Goal: Use online tool/utility: Utilize a website feature to perform a specific function

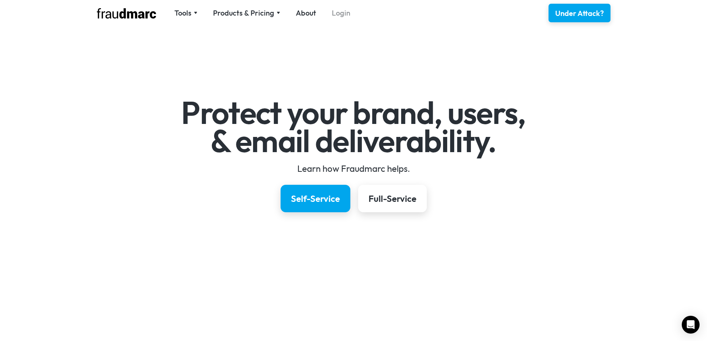
click at [334, 10] on link "Login" at bounding box center [341, 13] width 19 height 10
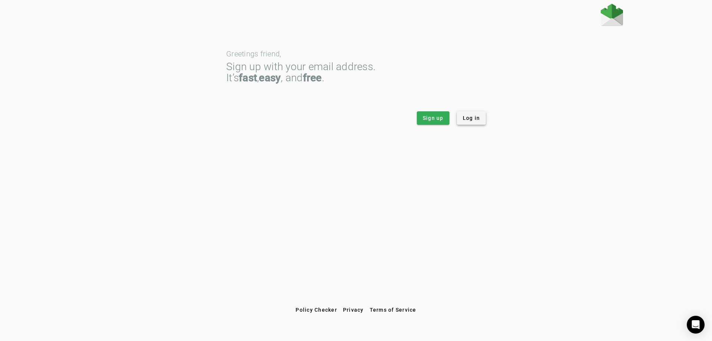
click at [468, 115] on span "Log in" at bounding box center [471, 117] width 17 height 7
click at [477, 113] on span at bounding box center [471, 118] width 29 height 18
click at [600, 18] on div at bounding box center [356, 16] width 534 height 24
click at [605, 17] on img at bounding box center [612, 15] width 22 height 22
click at [480, 118] on span at bounding box center [471, 118] width 29 height 18
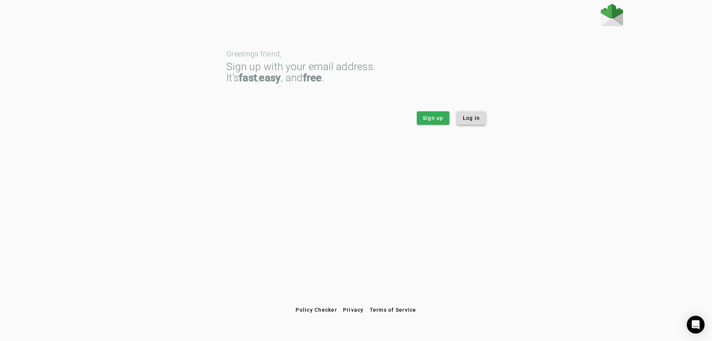
click at [475, 118] on span "Log in" at bounding box center [471, 117] width 17 height 7
click at [325, 161] on div "Greetings friend, Sign up with your email address. It’s fast , easy , and free …" at bounding box center [356, 153] width 712 height 299
click at [473, 117] on span "Log in" at bounding box center [471, 117] width 17 height 7
click at [473, 121] on span "Log in" at bounding box center [471, 117] width 17 height 7
click at [266, 81] on strong "easy" at bounding box center [270, 78] width 22 height 12
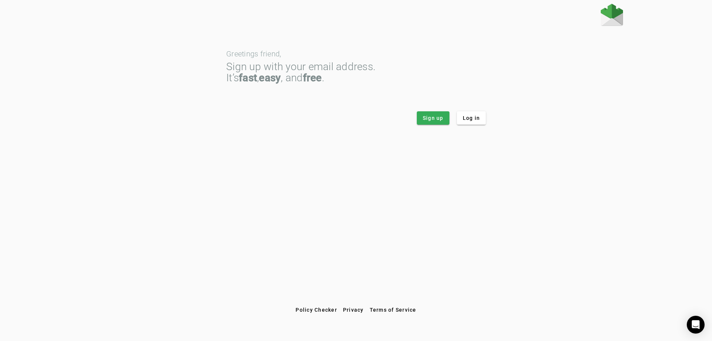
click at [616, 17] on img at bounding box center [612, 15] width 22 height 22
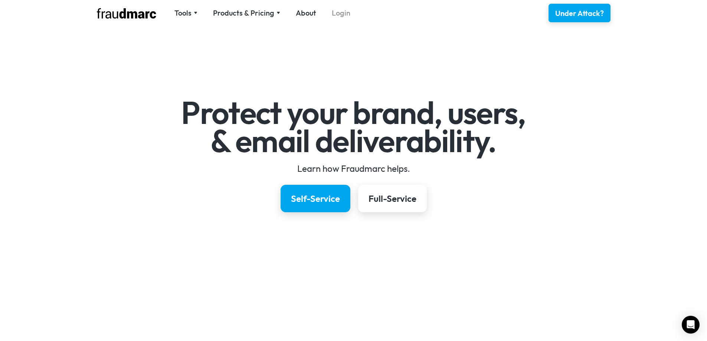
click at [338, 15] on link "Login" at bounding box center [341, 13] width 19 height 10
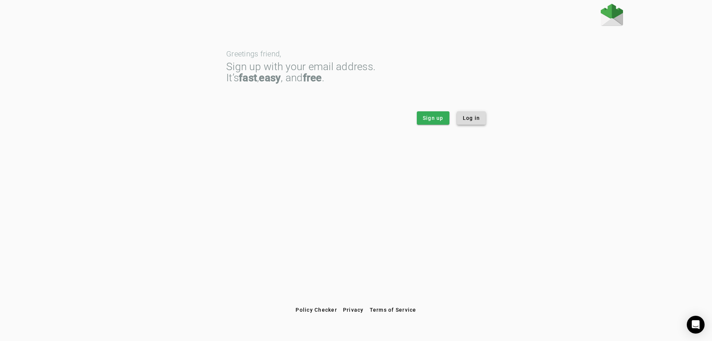
click at [477, 119] on span "Log in" at bounding box center [471, 117] width 17 height 7
click at [376, 151] on div "Greetings friend, Sign up with your email address. It’s fast , easy , and free …" at bounding box center [356, 153] width 712 height 299
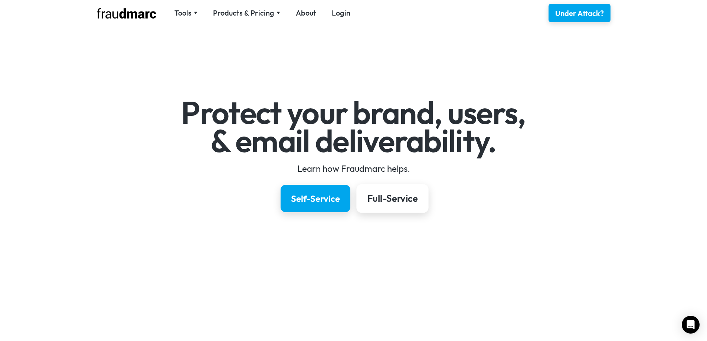
click at [399, 207] on link "Full-Service" at bounding box center [392, 198] width 72 height 29
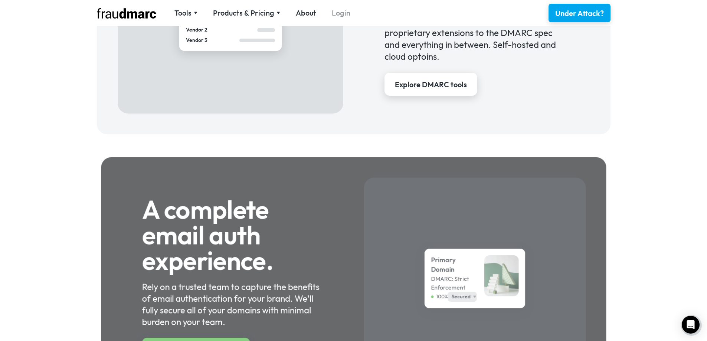
scroll to position [701, 0]
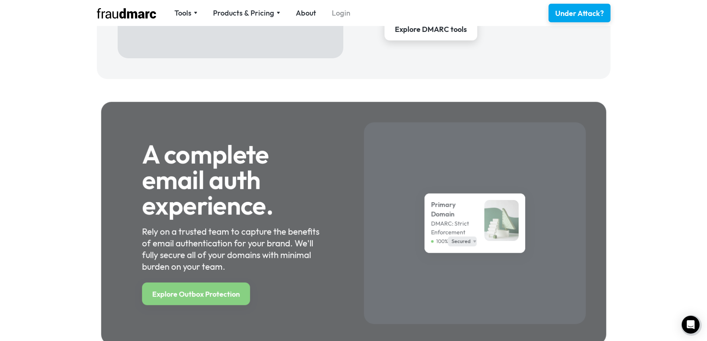
click at [332, 16] on link "Login" at bounding box center [341, 13] width 19 height 10
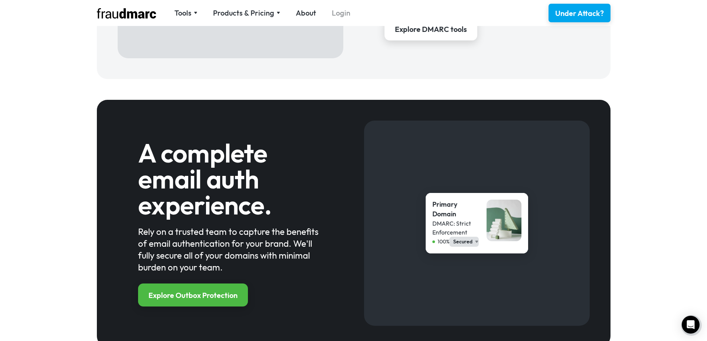
scroll to position [797, 0]
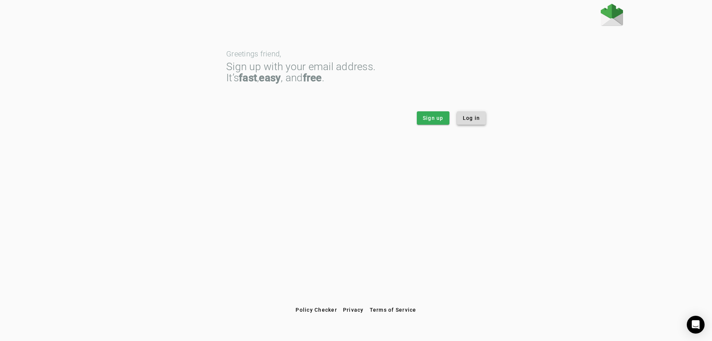
click at [476, 114] on span at bounding box center [471, 118] width 29 height 18
click at [212, 62] on app-login "Greetings friend, Sign up with your email address. It’s fast , easy , and free …" at bounding box center [356, 64] width 534 height 121
click at [18, 110] on div "Greetings friend, Sign up with your email address. It’s fast , easy , and free …" at bounding box center [356, 153] width 712 height 299
click at [323, 311] on span "Policy Checker" at bounding box center [317, 310] width 42 height 6
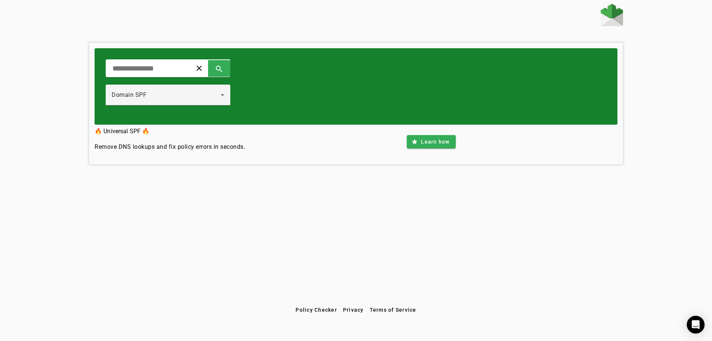
click at [60, 39] on div "clear search Domain SPF 🔥 Universal SPF 🔥 Remove DNS lookups and fix policy err…" at bounding box center [356, 153] width 712 height 299
click at [155, 63] on div "clear search" at bounding box center [168, 68] width 125 height 18
click at [169, 69] on input "text" at bounding box center [146, 68] width 69 height 9
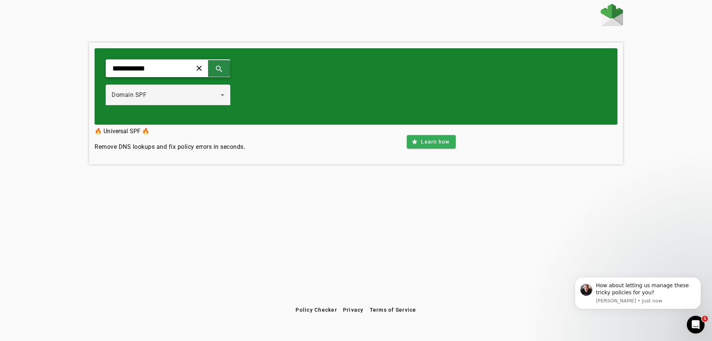
type input "**********"
click at [228, 73] on span at bounding box center [219, 68] width 18 height 18
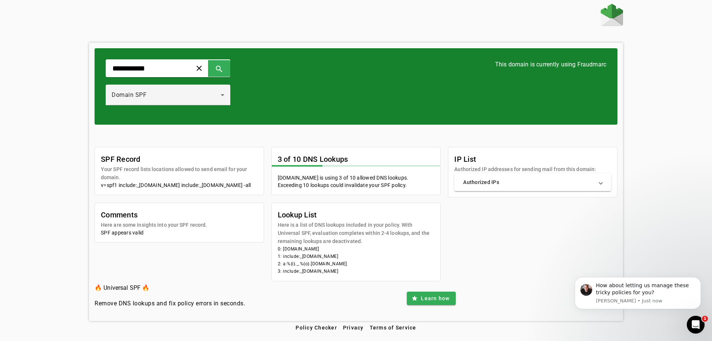
click at [69, 191] on div "**********" at bounding box center [356, 162] width 712 height 317
drag, startPoint x: 119, startPoint y: 234, endPoint x: 189, endPoint y: 236, distance: 70.1
click at [189, 229] on mat-card-subtitle "Here are some insights into your SPF record." at bounding box center [154, 225] width 106 height 8
drag, startPoint x: 282, startPoint y: 222, endPoint x: 375, endPoint y: 275, distance: 106.8
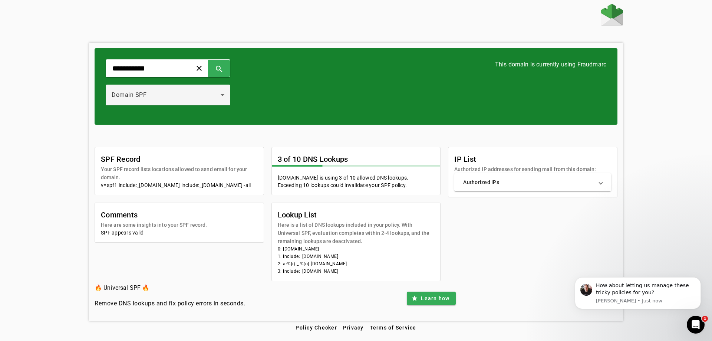
click at [375, 275] on mat-card "Lookup List Here is a list of DNS lookups included in your policy. With Univers…" at bounding box center [355, 242] width 169 height 79
click at [364, 270] on li "3: include:_[DOMAIN_NAME]" at bounding box center [356, 270] width 157 height 7
drag, startPoint x: 301, startPoint y: 179, endPoint x: 427, endPoint y: 184, distance: 125.5
click at [427, 184] on mat-card-content "ewemove.com is using 3 of 10 allowed DNS lookups. Exceeding 10 lookups could in…" at bounding box center [356, 184] width 169 height 21
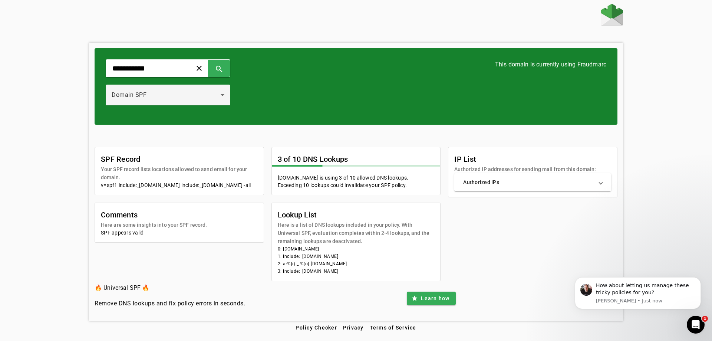
drag, startPoint x: 363, startPoint y: 179, endPoint x: 442, endPoint y: 188, distance: 79.5
click at [442, 188] on div "SPF Record Your SPF record lists locations allowed to send email for your domai…" at bounding box center [356, 214] width 523 height 134
drag, startPoint x: 461, startPoint y: 169, endPoint x: 613, endPoint y: 168, distance: 152.1
click at [613, 168] on mat-card-header "IP List Authorized IP addresses for sending mail from this domain:" at bounding box center [532, 160] width 169 height 26
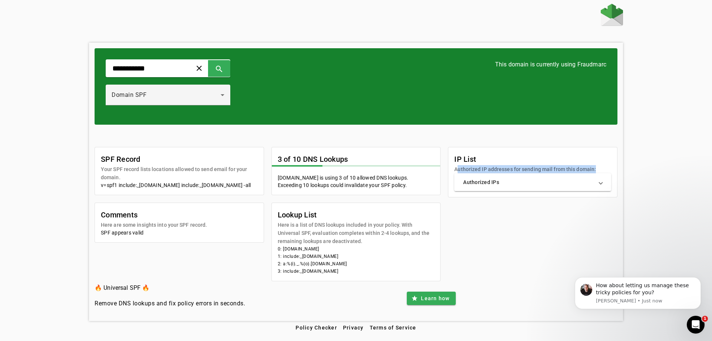
click at [547, 168] on mat-card-subtitle "Authorized IP addresses for sending mail from this domain:" at bounding box center [525, 169] width 142 height 8
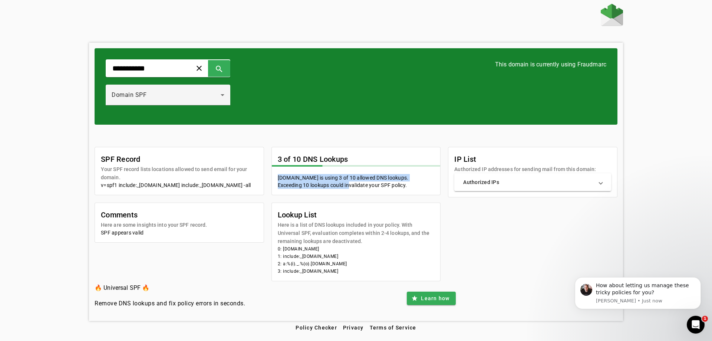
drag, startPoint x: 277, startPoint y: 179, endPoint x: 359, endPoint y: 191, distance: 82.8
click at [359, 191] on mat-card-content "ewemove.com is using 3 of 10 allowed DNS lookups. Exceeding 10 lookups could in…" at bounding box center [356, 184] width 169 height 21
drag, startPoint x: 282, startPoint y: 223, endPoint x: 368, endPoint y: 264, distance: 94.4
click at [368, 264] on mat-card "Lookup List Here is a list of DNS lookups included in your policy. With Univers…" at bounding box center [355, 242] width 169 height 79
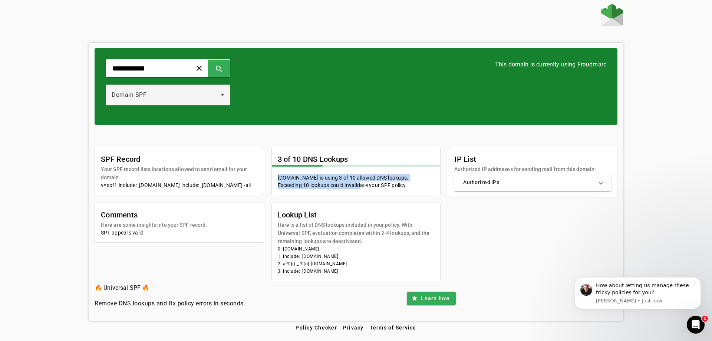
click at [368, 264] on li "2: a:%{i}._.%{o}.[DOMAIN_NAME]" at bounding box center [356, 263] width 157 height 7
drag, startPoint x: 348, startPoint y: 226, endPoint x: 379, endPoint y: 261, distance: 47.6
click at [379, 261] on mat-card "Lookup List Here is a list of DNS lookups included in your policy. With Univers…" at bounding box center [355, 242] width 169 height 79
click at [379, 261] on li "2: a:%{i}._.%{o}.[DOMAIN_NAME]" at bounding box center [356, 263] width 157 height 7
drag, startPoint x: 299, startPoint y: 227, endPoint x: 376, endPoint y: 262, distance: 85.5
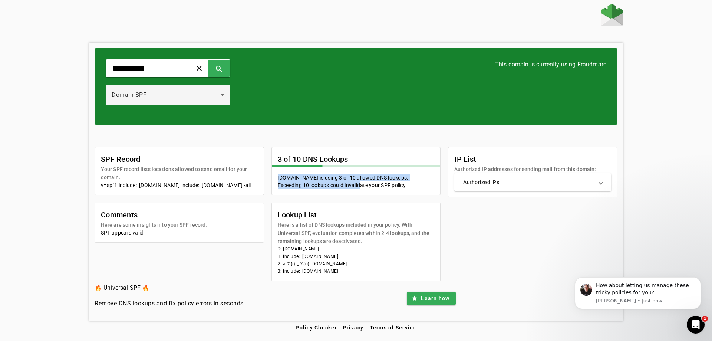
click at [376, 262] on mat-card "Lookup List Here is a list of DNS lookups included in your policy. With Univers…" at bounding box center [355, 242] width 169 height 79
click at [376, 262] on li "2: a:%{i}._.%{o}.[DOMAIN_NAME]" at bounding box center [356, 263] width 157 height 7
drag, startPoint x: 284, startPoint y: 228, endPoint x: 359, endPoint y: 265, distance: 84.3
click at [359, 265] on mat-card "Lookup List Here is a list of DNS lookups included in your policy. With Univers…" at bounding box center [355, 242] width 169 height 79
click at [359, 265] on li "2: a:%{i}._.%{o}.[DOMAIN_NAME]" at bounding box center [356, 263] width 157 height 7
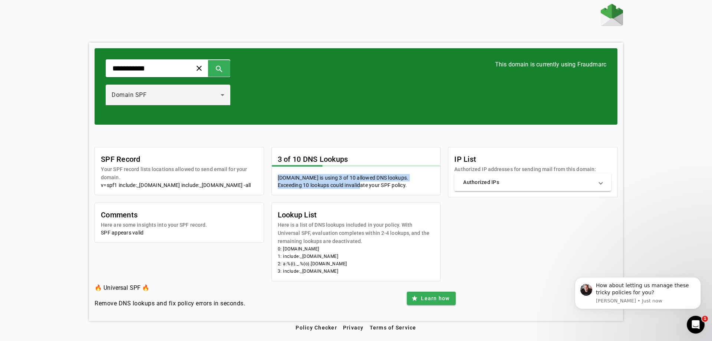
drag, startPoint x: 287, startPoint y: 228, endPoint x: 360, endPoint y: 269, distance: 83.0
click at [360, 269] on mat-card "Lookup List Here is a list of DNS lookups included in your policy. With Univers…" at bounding box center [355, 242] width 169 height 79
click at [360, 269] on li "3: include:_[DOMAIN_NAME]" at bounding box center [356, 270] width 157 height 7
drag, startPoint x: 278, startPoint y: 230, endPoint x: 359, endPoint y: 269, distance: 90.4
click at [359, 269] on mat-card "Lookup List Here is a list of DNS lookups included in your policy. With Univers…" at bounding box center [355, 242] width 169 height 79
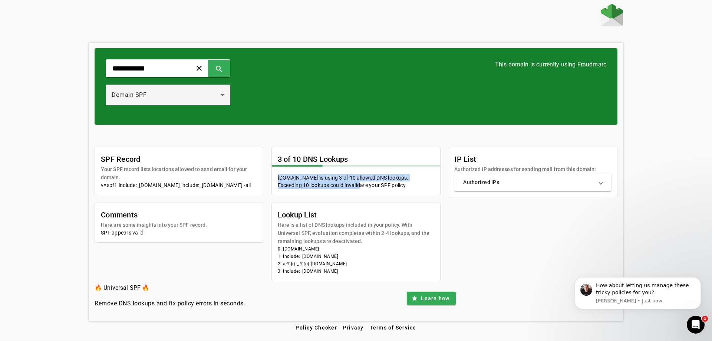
click at [359, 269] on li "3: include:_[DOMAIN_NAME]" at bounding box center [356, 270] width 157 height 7
drag, startPoint x: 327, startPoint y: 259, endPoint x: 353, endPoint y: 270, distance: 28.1
click at [352, 270] on mat-card "Lookup List Here is a list of DNS lookups included in your policy. With Univers…" at bounding box center [355, 242] width 169 height 79
click at [353, 270] on li "3: include:_[DOMAIN_NAME]" at bounding box center [356, 270] width 157 height 7
drag, startPoint x: 273, startPoint y: 205, endPoint x: 353, endPoint y: 267, distance: 102.1
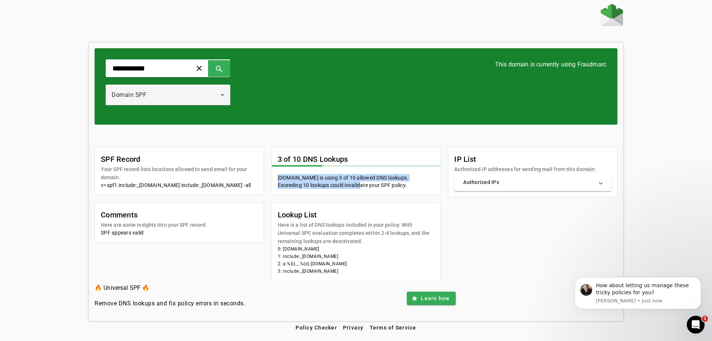
click at [353, 267] on mat-card "Lookup List Here is a list of DNS lookups included in your policy. With Univers…" at bounding box center [355, 242] width 169 height 79
click at [353, 267] on li "2: a:%{i}._.%{o}.[DOMAIN_NAME]" at bounding box center [356, 263] width 157 height 7
drag, startPoint x: 294, startPoint y: 226, endPoint x: 355, endPoint y: 276, distance: 78.8
click at [355, 276] on mat-card "Lookup List Here is a list of DNS lookups included in your policy. With Univers…" at bounding box center [355, 242] width 169 height 79
click at [355, 276] on mat-card-content "0: ewemove.com 1: include:_s95883583.fdmarc.net 2: a:%{i}._.%{o}.a.1lookup.com …" at bounding box center [356, 263] width 169 height 36
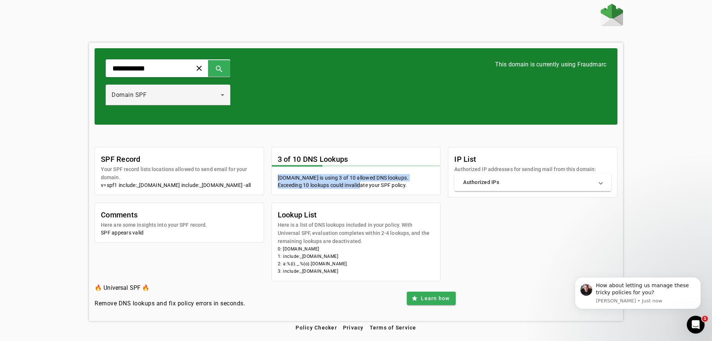
drag, startPoint x: 283, startPoint y: 227, endPoint x: 353, endPoint y: 273, distance: 84.6
click at [353, 273] on mat-card "Lookup List Here is a list of DNS lookups included in your policy. With Univers…" at bounding box center [355, 242] width 169 height 79
click at [353, 273] on li "3: include:_[DOMAIN_NAME]" at bounding box center [356, 270] width 157 height 7
drag, startPoint x: 296, startPoint y: 230, endPoint x: 362, endPoint y: 279, distance: 82.3
click at [362, 279] on mat-card "Lookup List Here is a list of DNS lookups included in your policy. With Univers…" at bounding box center [355, 242] width 169 height 79
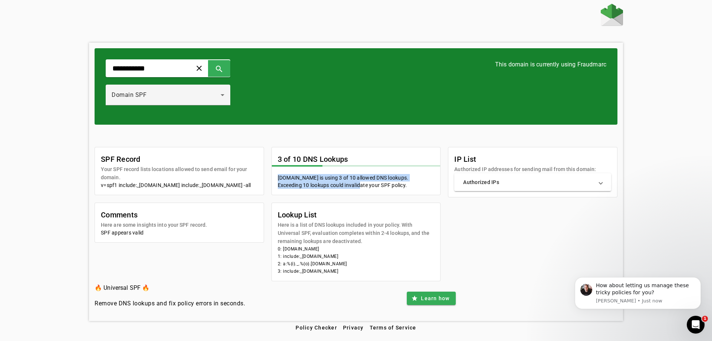
click at [362, 279] on mat-card-content "0: ewemove.com 1: include:_s95883583.fdmarc.net 2: a:%{i}._.%{o}.a.1lookup.com …" at bounding box center [356, 263] width 169 height 36
click at [520, 237] on div "SPF Record Your SPF record lists locations allowed to send email for your domai…" at bounding box center [356, 214] width 523 height 134
click at [617, 17] on img at bounding box center [612, 15] width 22 height 22
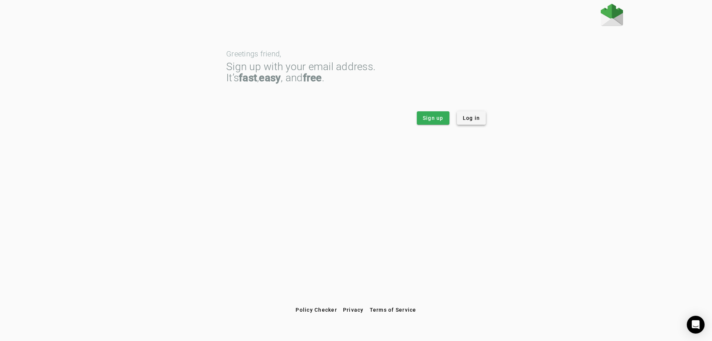
click at [476, 116] on span "Log in" at bounding box center [471, 117] width 17 height 7
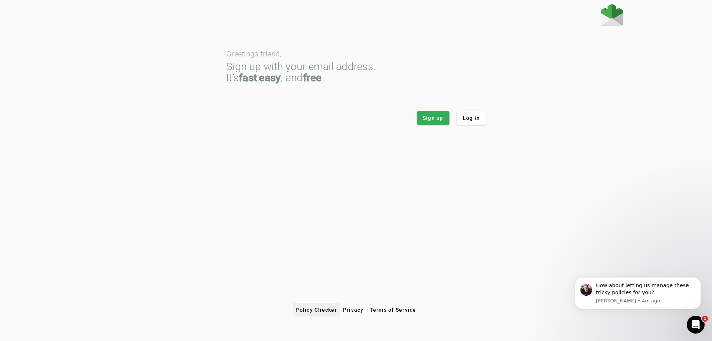
click at [317, 311] on span "Policy Checker" at bounding box center [317, 310] width 42 height 6
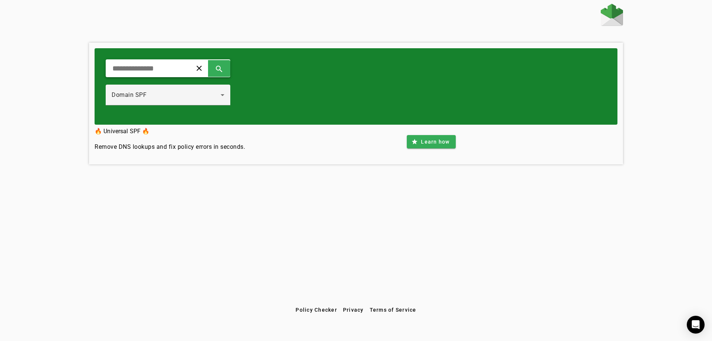
click at [165, 71] on input "text" at bounding box center [146, 68] width 69 height 9
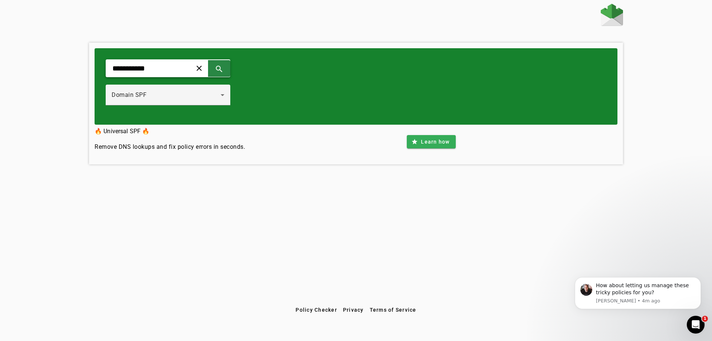
type input "**********"
click at [228, 69] on span at bounding box center [219, 68] width 18 height 18
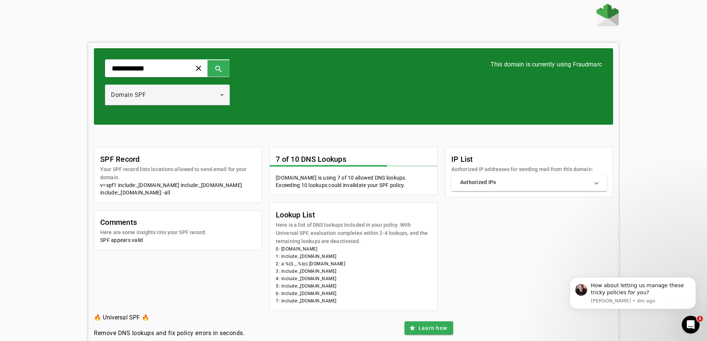
scroll to position [26, 0]
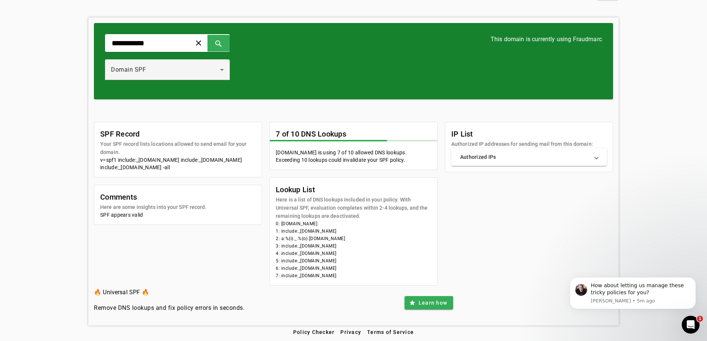
drag, startPoint x: 98, startPoint y: 158, endPoint x: 194, endPoint y: 165, distance: 95.9
click at [194, 165] on div "v=spf1 include:_[DOMAIN_NAME] include:_[DOMAIN_NAME] include:_[DOMAIN_NAME] -all" at bounding box center [177, 163] width 155 height 15
drag, startPoint x: 117, startPoint y: 166, endPoint x: 167, endPoint y: 167, distance: 49.7
click at [167, 167] on div "v=spf1 include:_[DOMAIN_NAME] include:_[DOMAIN_NAME] include:_[DOMAIN_NAME] -all" at bounding box center [177, 163] width 155 height 15
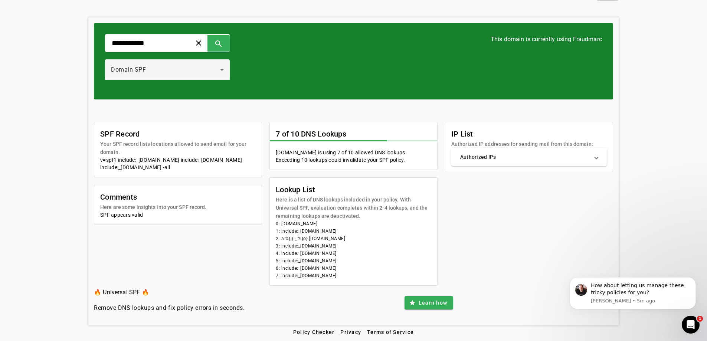
click at [167, 167] on div "v=spf1 include:_[DOMAIN_NAME] include:_[DOMAIN_NAME] include:_[DOMAIN_NAME] -all" at bounding box center [177, 163] width 155 height 15
drag, startPoint x: 280, startPoint y: 259, endPoint x: 357, endPoint y: 269, distance: 78.1
click at [357, 269] on mat-card-content "0: [DOMAIN_NAME] 1: include:_[DOMAIN_NAME] 2: a:%{i}._.%{o}.[DOMAIN_NAME] 3: in…" at bounding box center [353, 252] width 167 height 65
click at [328, 275] on li "7: include:_[DOMAIN_NAME]" at bounding box center [353, 275] width 155 height 7
drag, startPoint x: 277, startPoint y: 262, endPoint x: 356, endPoint y: 276, distance: 79.8
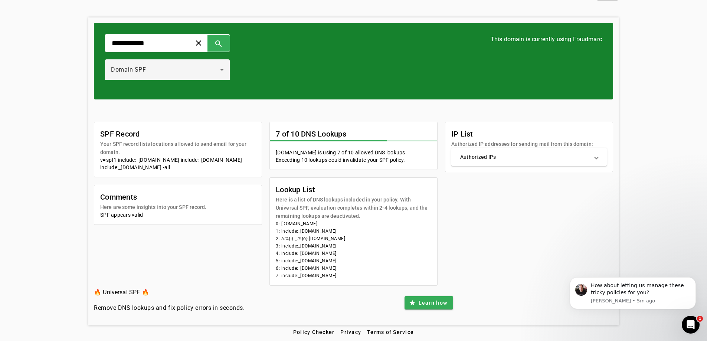
click at [356, 276] on mat-card-content "0: [DOMAIN_NAME] 1: include:_[DOMAIN_NAME] 2: a:%{i}._.%{o}.[DOMAIN_NAME] 3: in…" at bounding box center [353, 252] width 167 height 65
click at [324, 274] on li "7: include:_[DOMAIN_NAME]" at bounding box center [353, 275] width 155 height 7
drag, startPoint x: 280, startPoint y: 260, endPoint x: 363, endPoint y: 272, distance: 83.9
click at [363, 272] on mat-card-content "0: [DOMAIN_NAME] 1: include:_[DOMAIN_NAME] 2: a:%{i}._.%{o}.[DOMAIN_NAME] 3: in…" at bounding box center [353, 252] width 167 height 65
click at [337, 274] on li "7: include:_[DOMAIN_NAME]" at bounding box center [353, 275] width 155 height 7
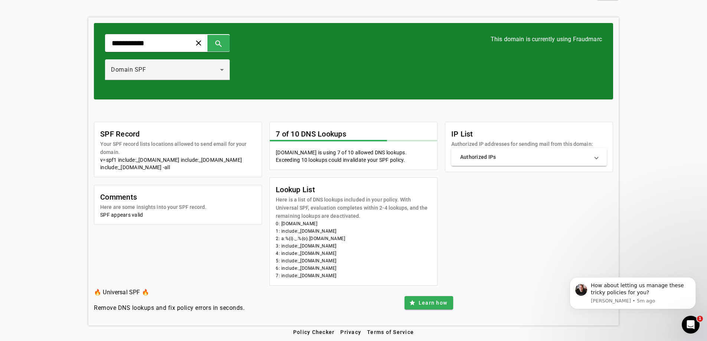
drag, startPoint x: 263, startPoint y: 264, endPoint x: 356, endPoint y: 279, distance: 94.9
click at [356, 279] on div "SPF Record Your SPF record lists locations allowed to send email for your domai…" at bounding box center [353, 204] width 519 height 164
click at [306, 277] on li "7: include:_[DOMAIN_NAME]" at bounding box center [353, 275] width 155 height 7
drag, startPoint x: 283, startPoint y: 267, endPoint x: 365, endPoint y: 273, distance: 81.8
click at [365, 273] on mat-card-content "0: [DOMAIN_NAME] 1: include:_[DOMAIN_NAME] 2: a:%{i}._.%{o}.[DOMAIN_NAME] 3: in…" at bounding box center [353, 252] width 167 height 65
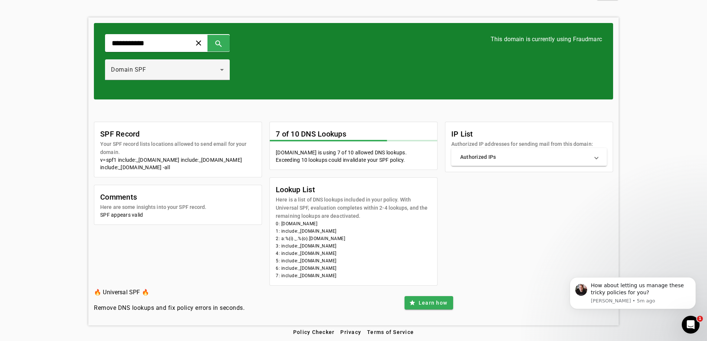
click at [321, 276] on li "7: include:_[DOMAIN_NAME]" at bounding box center [353, 275] width 155 height 7
drag, startPoint x: 285, startPoint y: 258, endPoint x: 357, endPoint y: 273, distance: 73.5
click at [357, 273] on mat-card-content "0: [DOMAIN_NAME] 1: include:_[DOMAIN_NAME] 2: a:%{i}._.%{o}.[DOMAIN_NAME] 3: in…" at bounding box center [353, 252] width 167 height 65
click at [357, 273] on li "7: include:_[DOMAIN_NAME]" at bounding box center [353, 275] width 155 height 7
drag, startPoint x: 276, startPoint y: 223, endPoint x: 367, endPoint y: 265, distance: 100.2
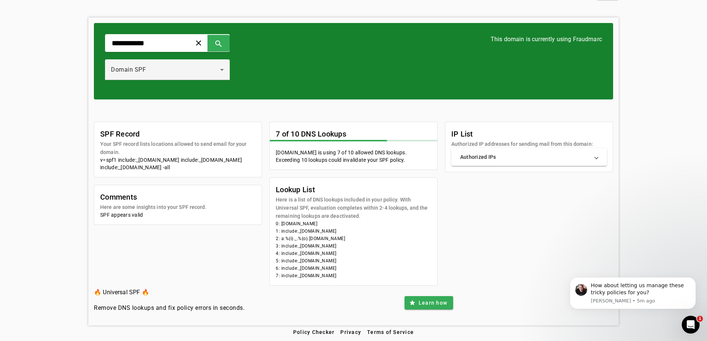
click at [367, 265] on mat-card-content "0: [DOMAIN_NAME] 1: include:_[DOMAIN_NAME] 2: a:%{i}._.%{o}.[DOMAIN_NAME] 3: in…" at bounding box center [353, 252] width 167 height 65
click at [367, 265] on li "6: include:_[DOMAIN_NAME]" at bounding box center [353, 267] width 155 height 7
drag, startPoint x: 165, startPoint y: 158, endPoint x: 230, endPoint y: 167, distance: 64.7
click at [230, 167] on div "v=spf1 include:_[DOMAIN_NAME] include:_[DOMAIN_NAME] include:_[DOMAIN_NAME] -all" at bounding box center [177, 163] width 155 height 15
